Goal: Information Seeking & Learning: Check status

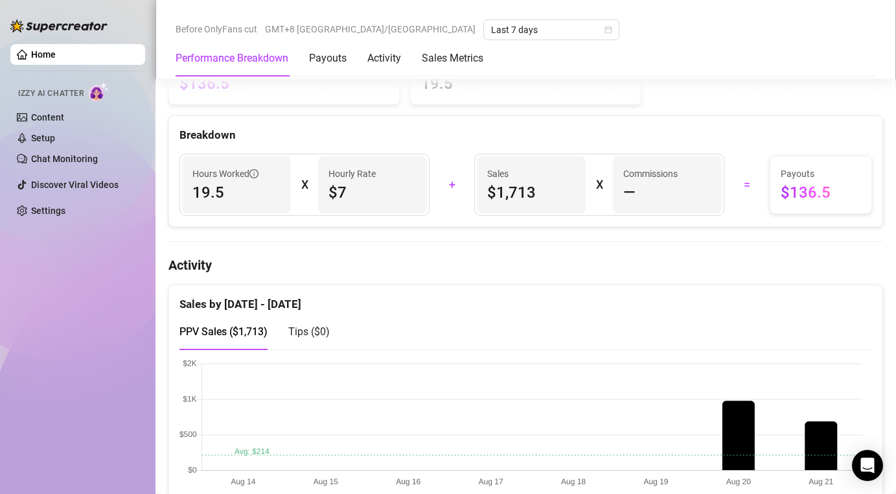
scroll to position [447, 0]
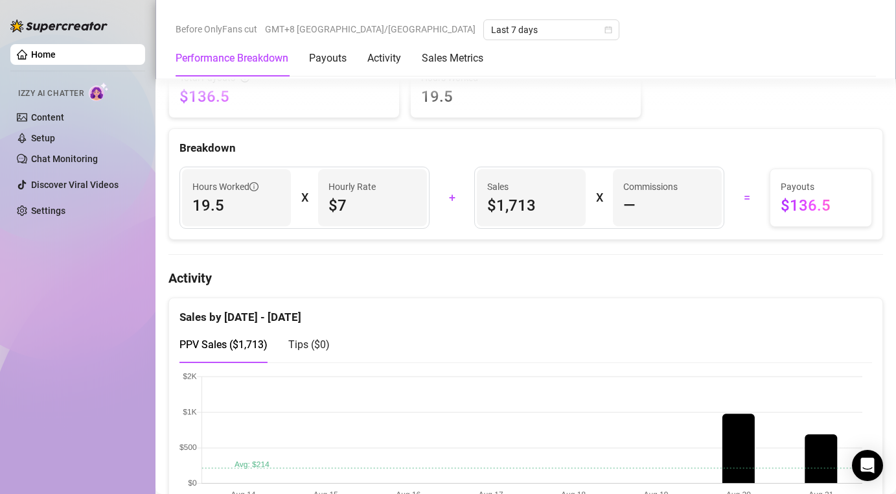
drag, startPoint x: 232, startPoint y: 209, endPoint x: 211, endPoint y: 209, distance: 20.7
click at [212, 209] on span "19.5" at bounding box center [236, 205] width 88 height 21
click at [282, 214] on div "Hours Worked 19.5" at bounding box center [236, 197] width 109 height 57
drag, startPoint x: 209, startPoint y: 204, endPoint x: 241, endPoint y: 204, distance: 32.4
click at [227, 204] on span "19.5" at bounding box center [236, 205] width 88 height 21
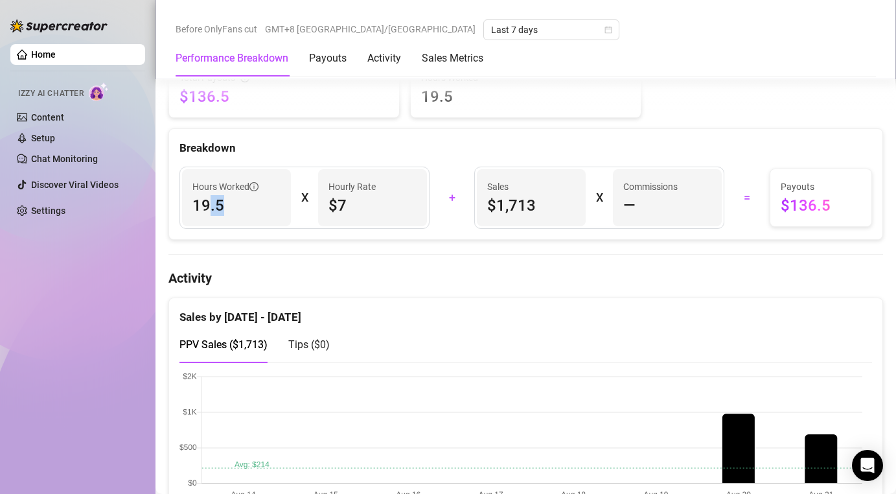
click at [241, 204] on span "19.5" at bounding box center [236, 205] width 88 height 21
drag, startPoint x: 241, startPoint y: 204, endPoint x: 156, endPoint y: 191, distance: 86.6
click at [256, 185] on icon "info-circle" at bounding box center [254, 186] width 9 height 9
click at [273, 204] on span "19.5" at bounding box center [236, 205] width 88 height 21
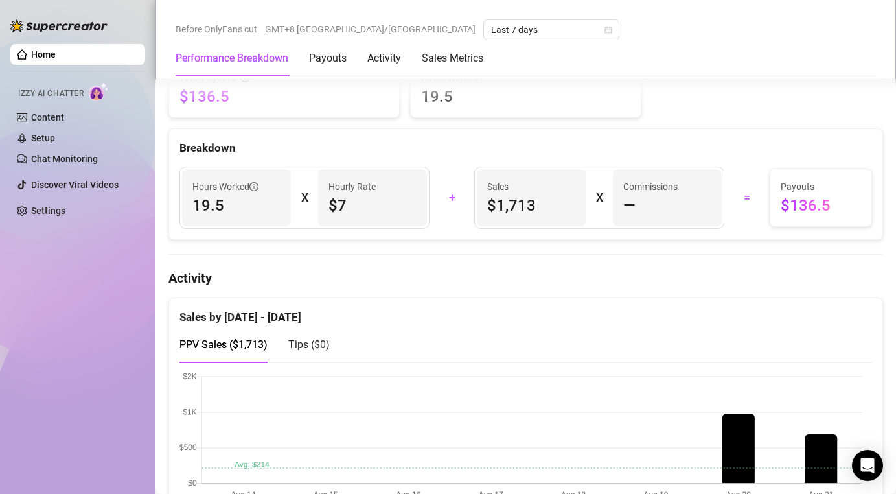
click at [546, 222] on div "Sales $1,713" at bounding box center [531, 197] width 109 height 57
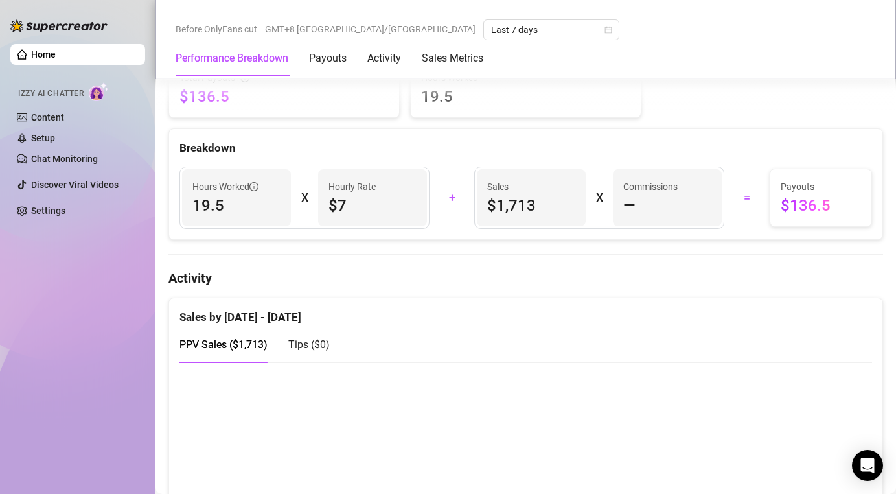
click at [254, 190] on icon "info-circle" at bounding box center [254, 186] width 9 height 9
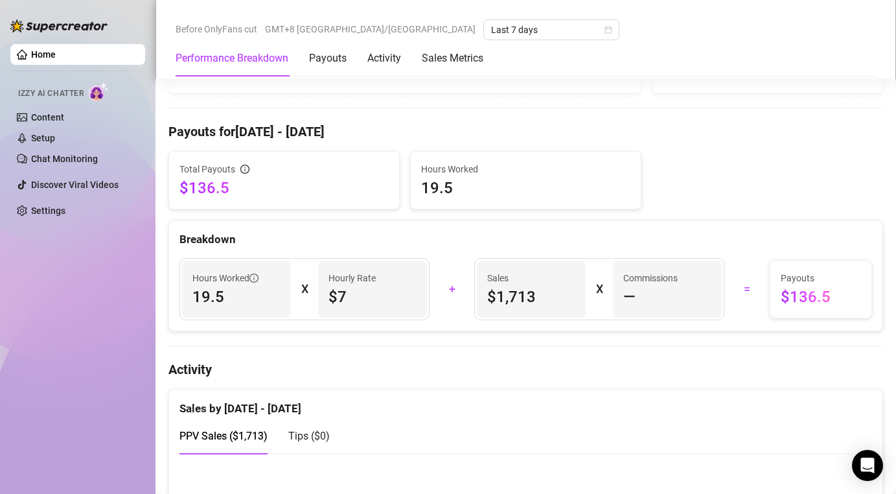
scroll to position [355, 0]
click at [387, 301] on span "$7" at bounding box center [373, 297] width 88 height 21
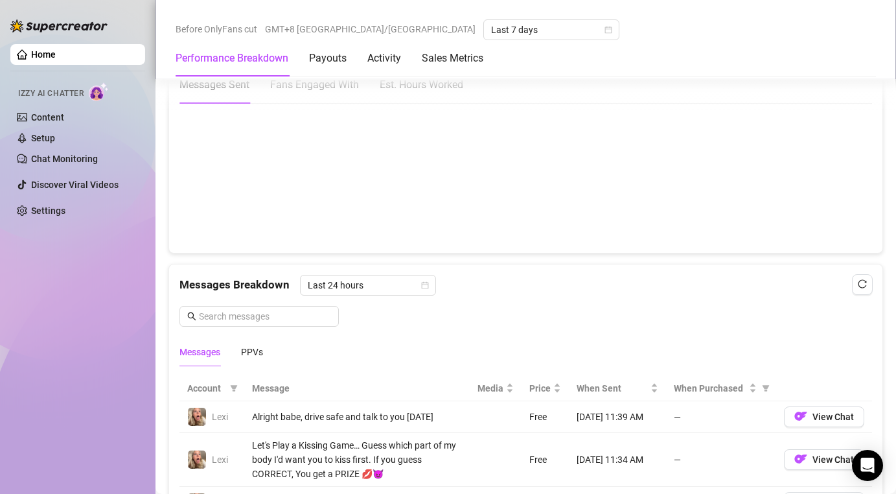
scroll to position [1109, 0]
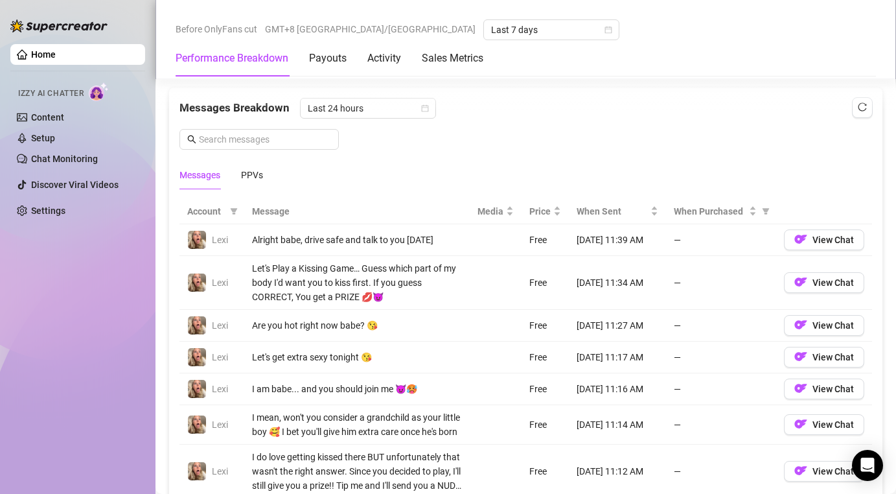
drag, startPoint x: 349, startPoint y: 268, endPoint x: 402, endPoint y: 301, distance: 62.2
click at [369, 270] on div "Let's Play a Kissing Game… Guess which part of my body I'd want you to kiss fir…" at bounding box center [357, 282] width 210 height 43
click at [405, 298] on div "Let's Play a Kissing Game… Guess which part of my body I'd want you to kiss fir…" at bounding box center [357, 282] width 210 height 43
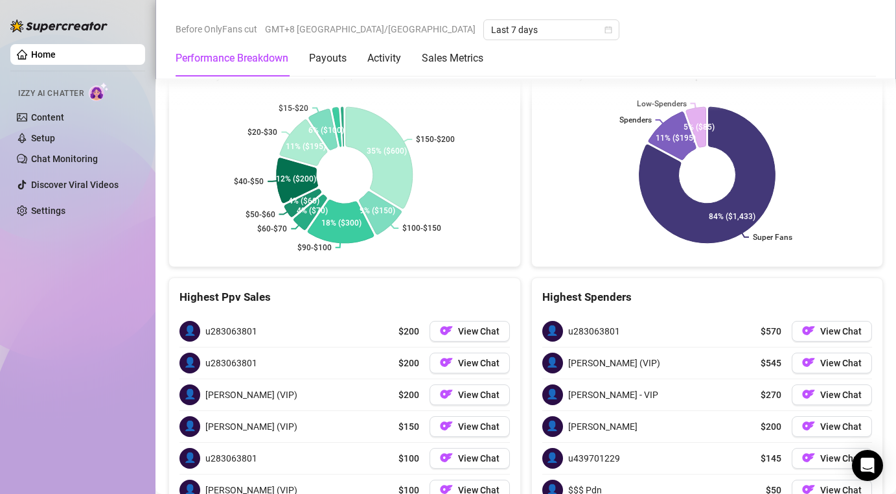
scroll to position [2148, 0]
